Goal: Information Seeking & Learning: Learn about a topic

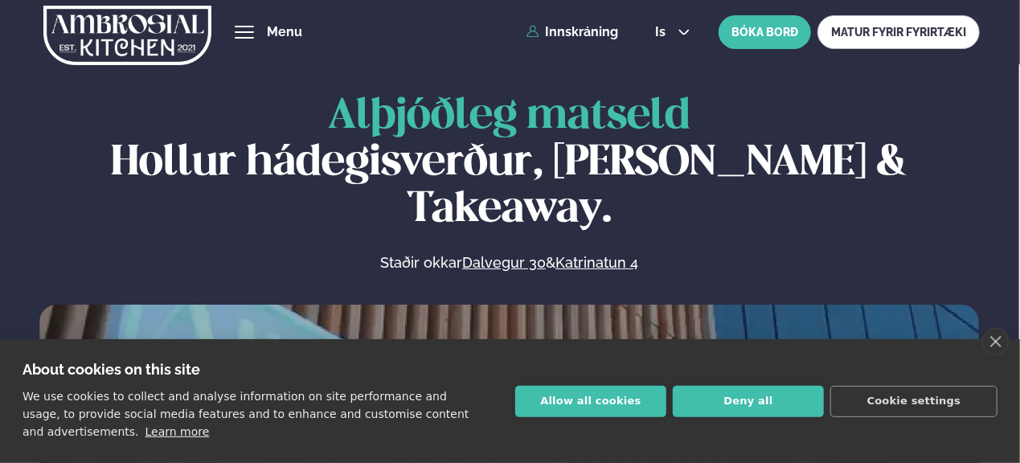
click at [243, 31] on span "hamburger" at bounding box center [244, 32] width 14 height 14
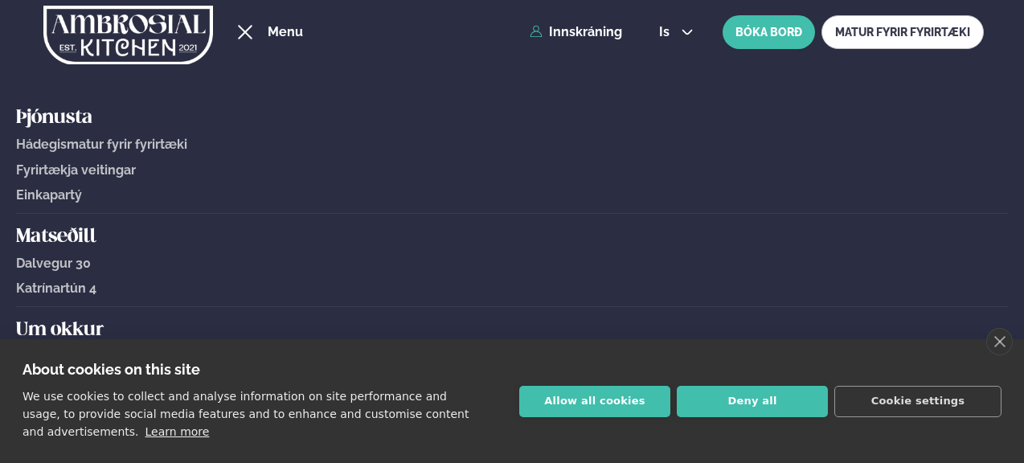
click at [55, 235] on h5 "Matseðill" at bounding box center [512, 237] width 992 height 26
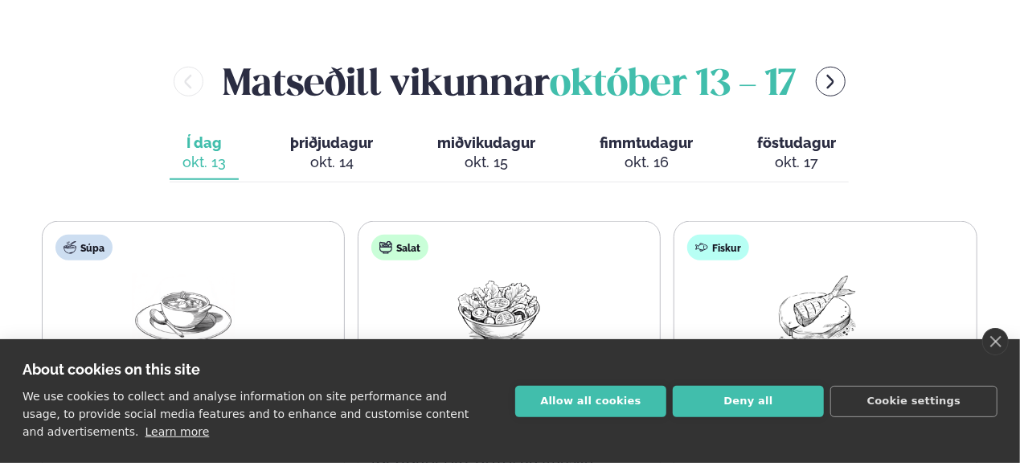
scroll to position [633, 0]
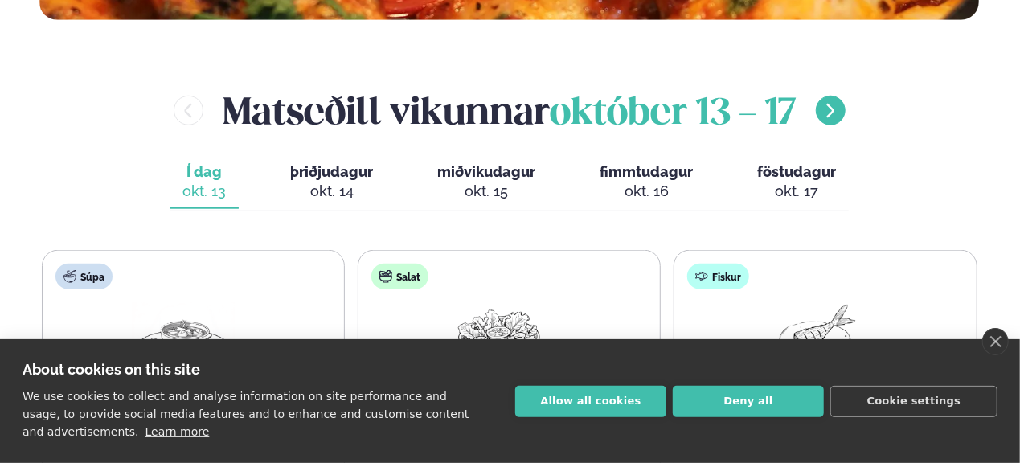
click at [833, 100] on button "menu-btn-right" at bounding box center [831, 111] width 30 height 30
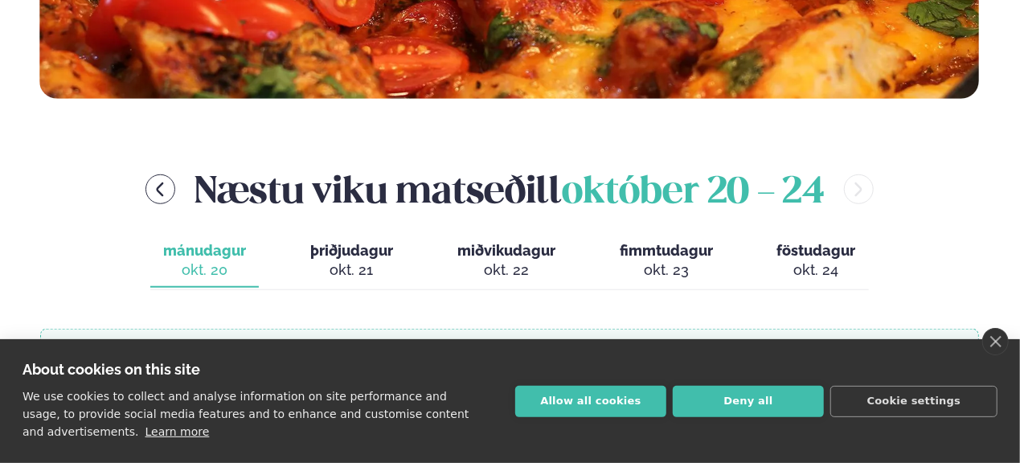
scroll to position [553, 0]
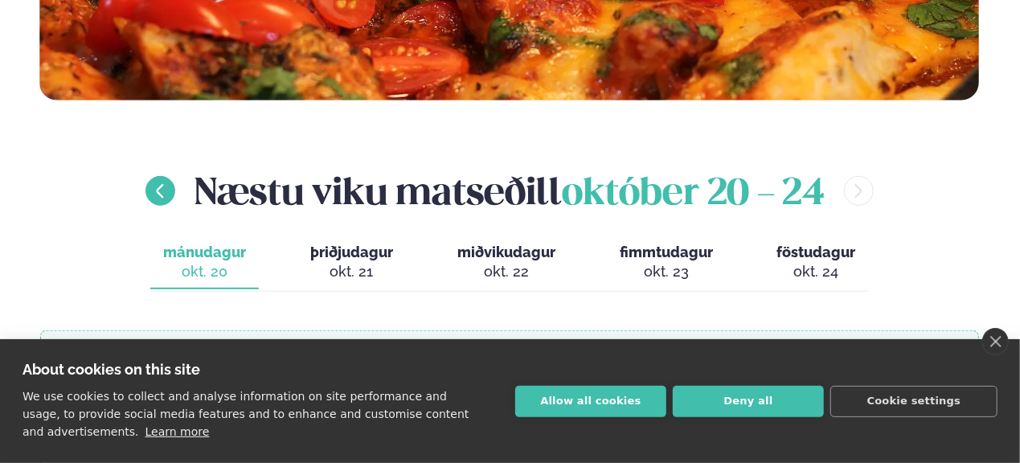
click at [166, 184] on button "menu-btn-left" at bounding box center [160, 191] width 30 height 30
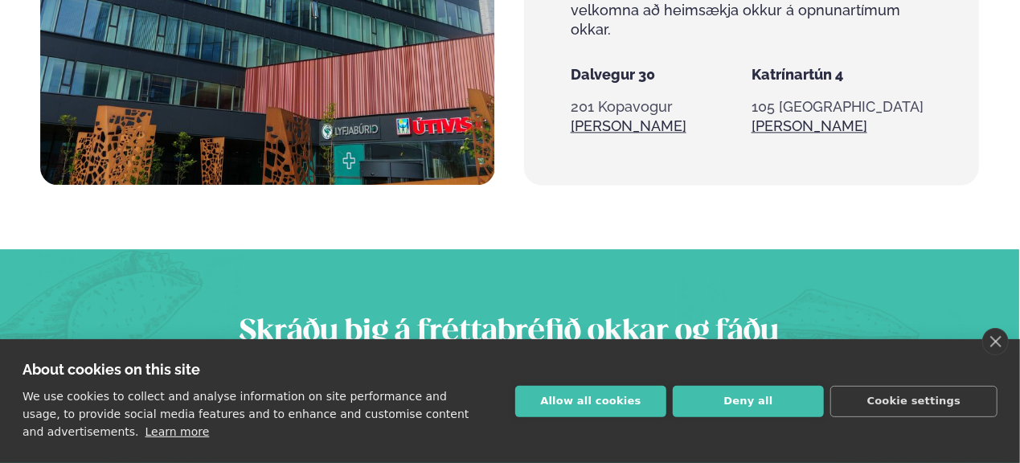
scroll to position [1598, 0]
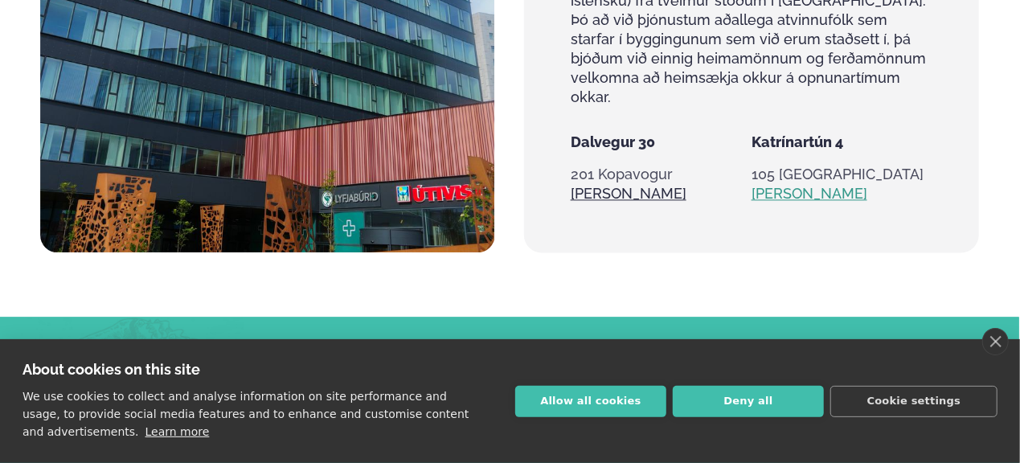
click at [776, 184] on link "[PERSON_NAME]" at bounding box center [809, 193] width 116 height 19
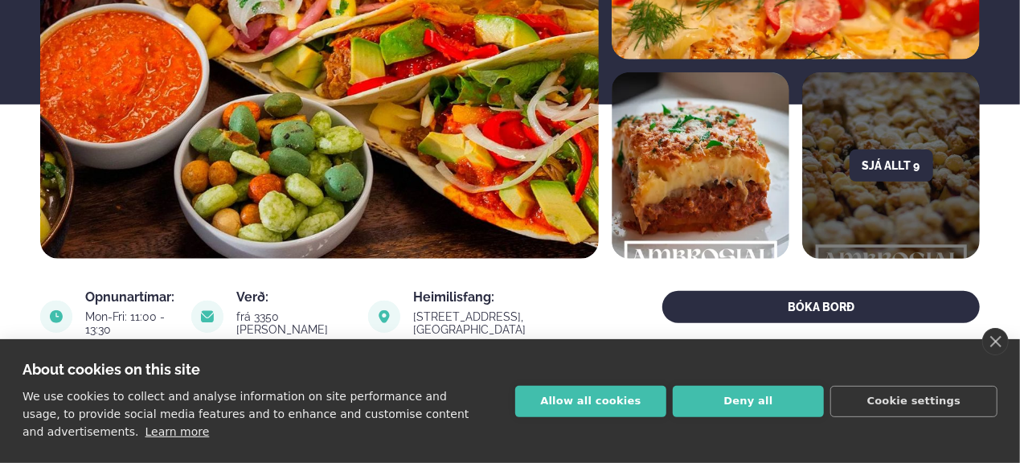
scroll to position [80, 0]
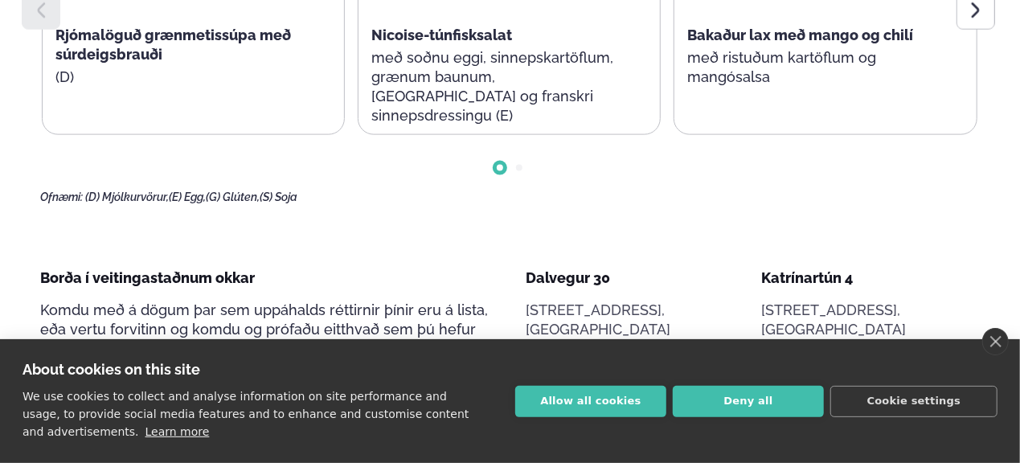
scroll to position [804, 0]
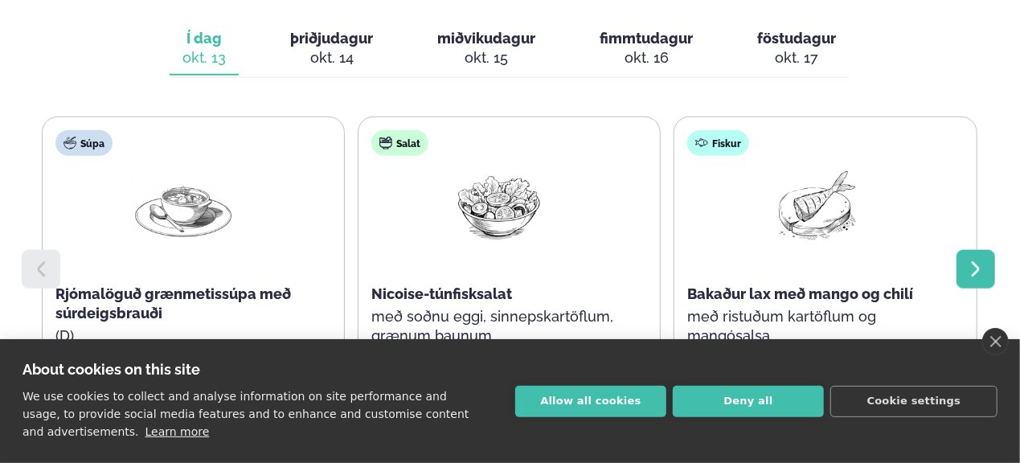
click at [972, 260] on icon at bounding box center [975, 269] width 19 height 19
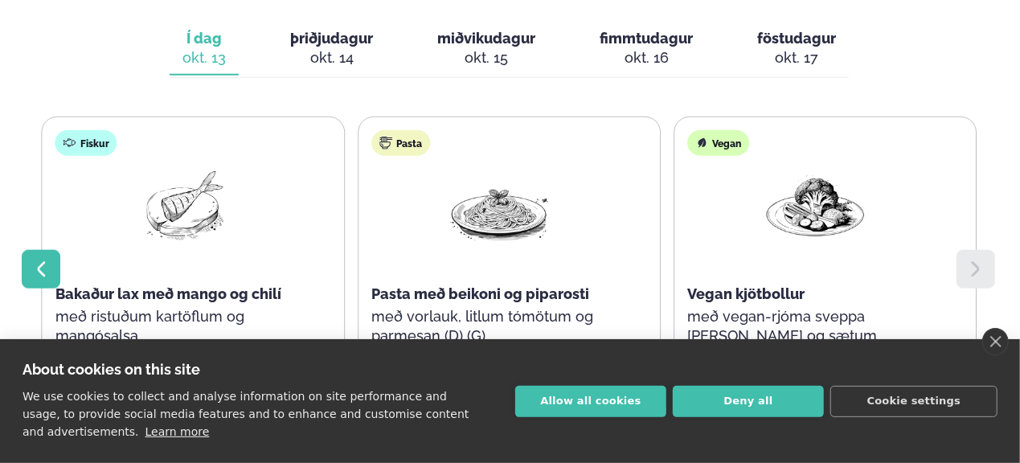
click at [56, 250] on div at bounding box center [41, 269] width 39 height 39
